Goal: Browse casually: Explore the website without a specific task or goal

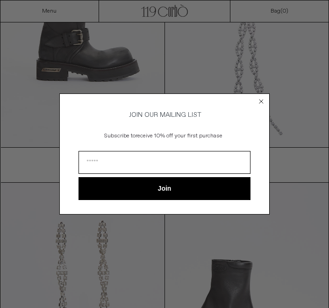
scroll to position [169, 0]
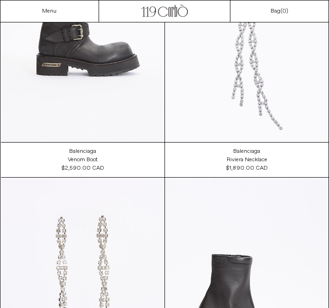
click at [30, 179] on at bounding box center [83, 301] width 164 height 246
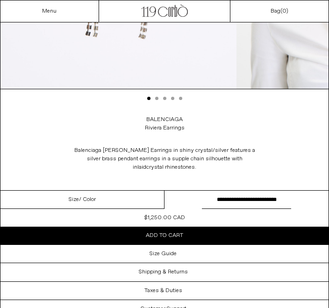
scroll to position [1033, 0]
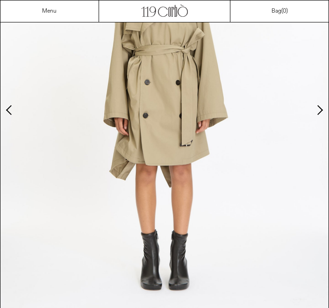
scroll to position [137, 0]
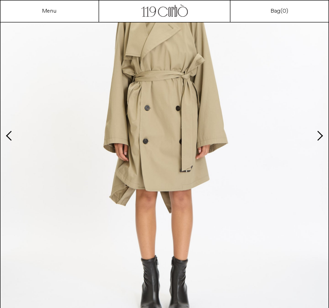
click at [14, 141] on img at bounding box center [164, 129] width 328 height 411
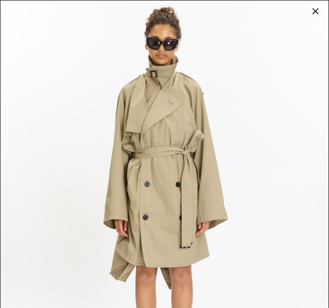
scroll to position [137, 0]
click at [311, 145] on img at bounding box center [164, 205] width 328 height 411
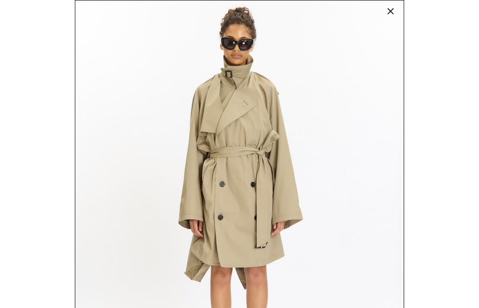
scroll to position [60, 0]
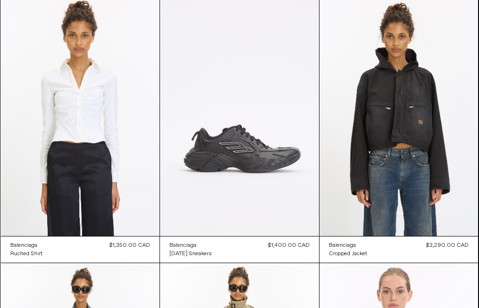
scroll to position [1915, 0]
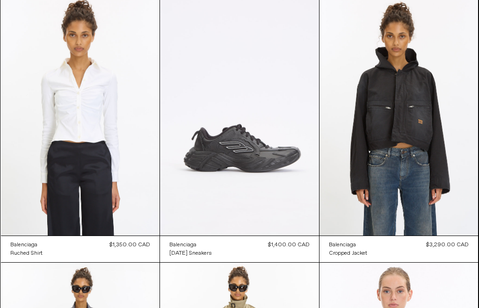
click at [149, 232] on at bounding box center [80, 117] width 159 height 238
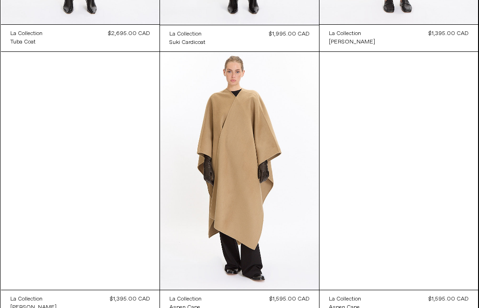
scroll to position [5046, 0]
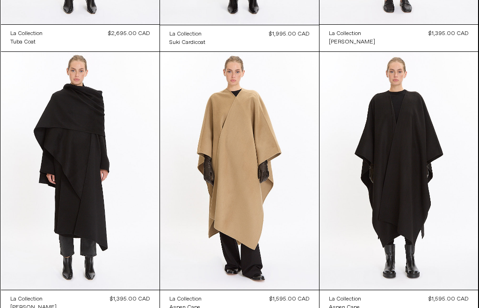
click at [207, 233] on at bounding box center [239, 171] width 159 height 239
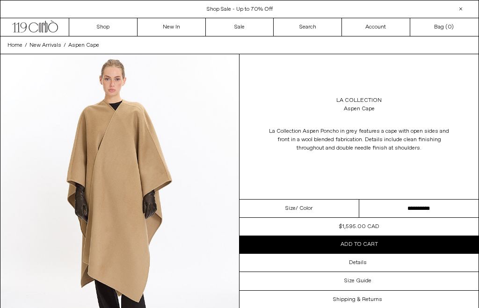
click at [126, 145] on img at bounding box center [119, 203] width 239 height 298
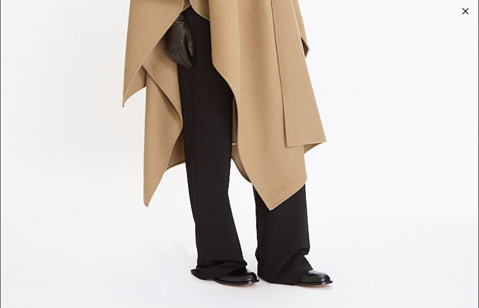
scroll to position [1468, 0]
